Goal: Task Accomplishment & Management: Use online tool/utility

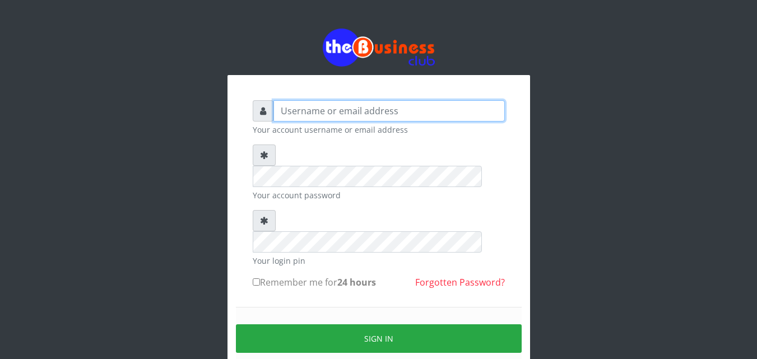
click at [362, 114] on input "text" at bounding box center [388, 110] width 231 height 21
type input "jesussoldier2015@gmail.com"
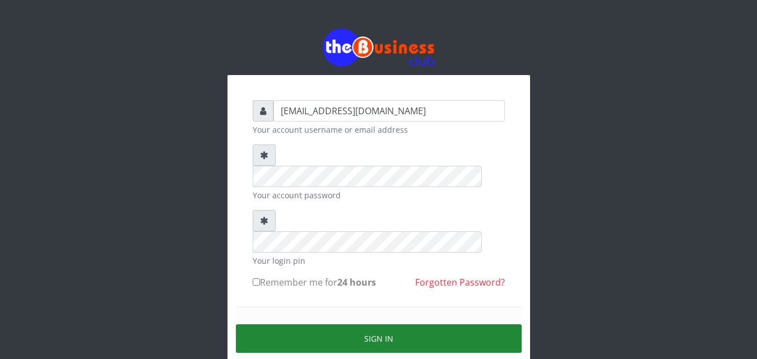
click at [386, 324] on button "Sign in" at bounding box center [379, 338] width 286 height 29
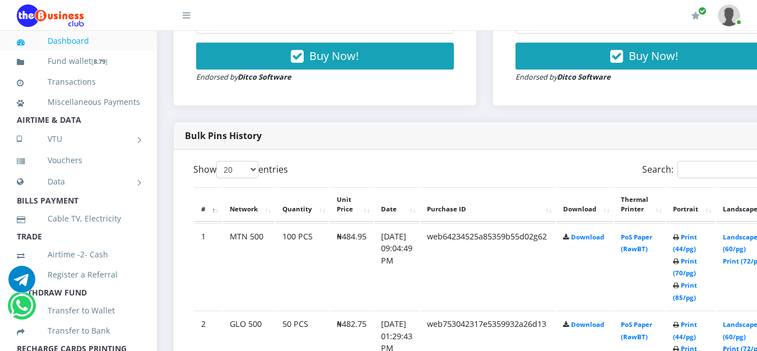
scroll to position [482, 0]
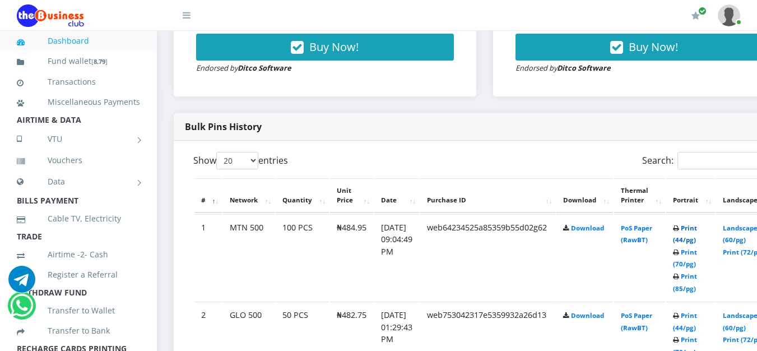
click at [697, 243] on link "Print (44/pg)" at bounding box center [685, 233] width 24 height 21
